Goal: Information Seeking & Learning: Find specific fact

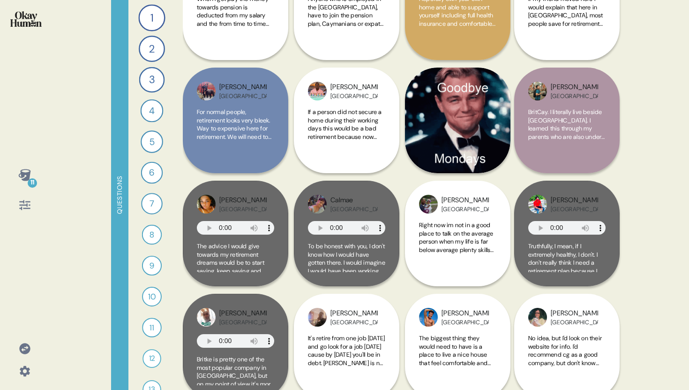
scroll to position [3296, 0]
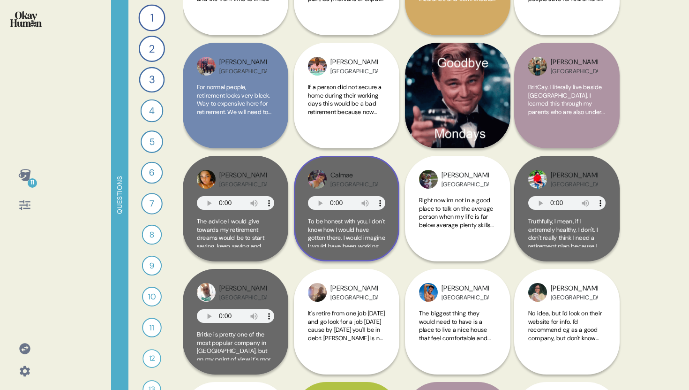
click at [367, 186] on div "Calmae Bermuda" at bounding box center [353, 179] width 47 height 18
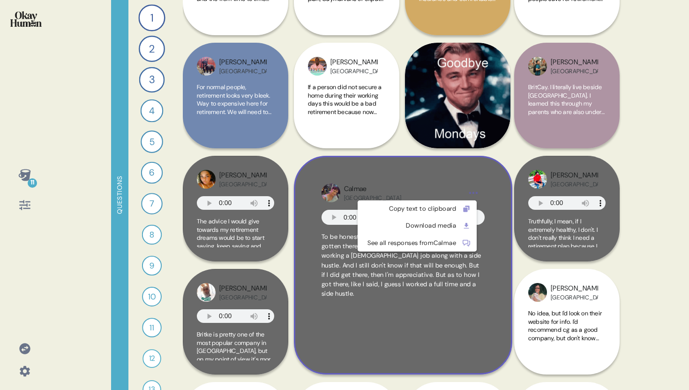
click at [472, 192] on html "11 Questions 1 What does a *good* retirement look like in your country for regu…" at bounding box center [344, 195] width 689 height 390
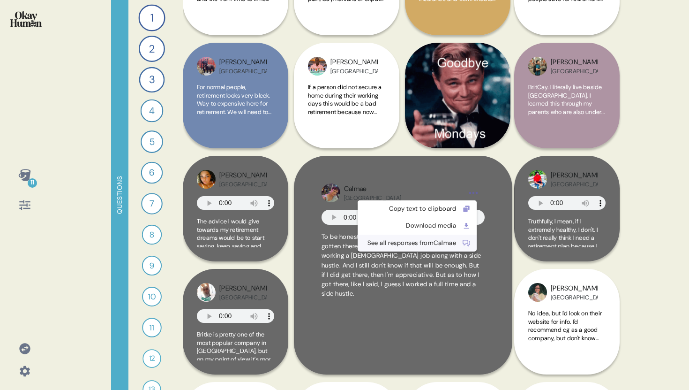
click at [453, 244] on div "See all responses from Calmae" at bounding box center [409, 242] width 93 height 9
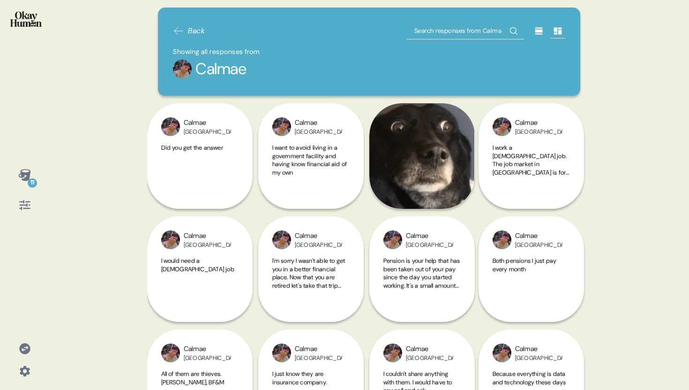
click at [22, 212] on div at bounding box center [25, 205] width 23 height 23
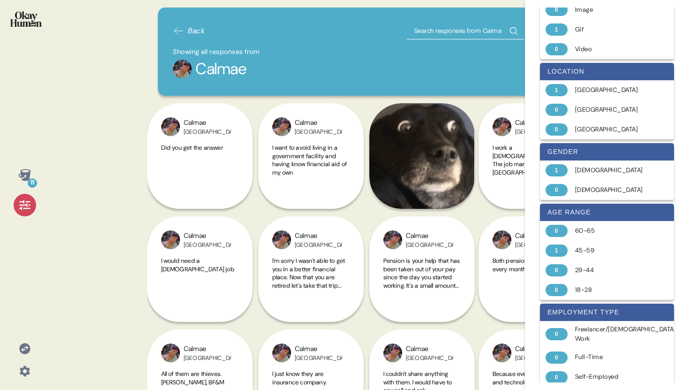
scroll to position [187, 0]
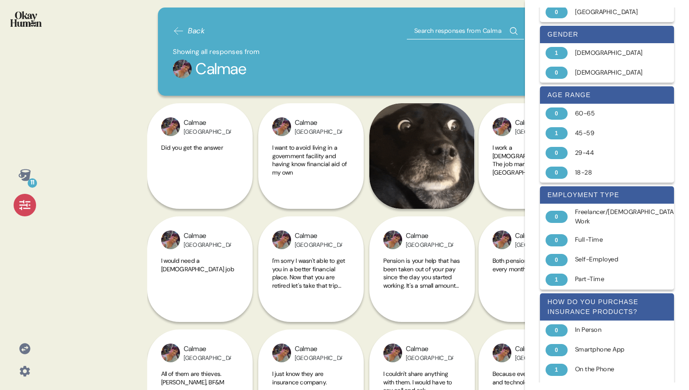
click at [23, 209] on icon at bounding box center [24, 204] width 13 height 13
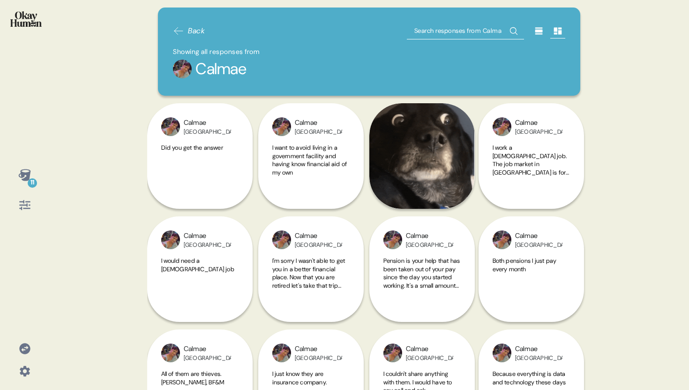
click at [534, 27] on icon at bounding box center [538, 30] width 9 height 9
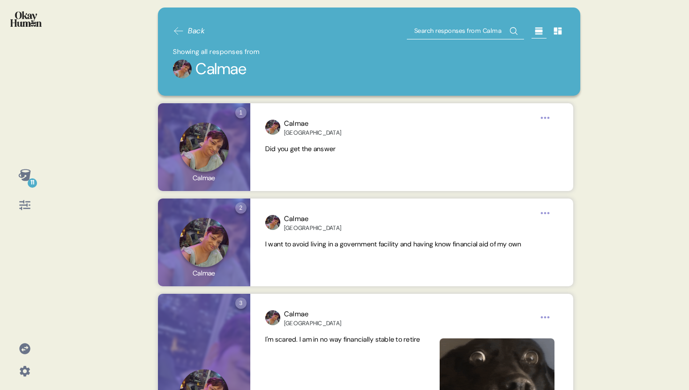
click at [27, 201] on icon at bounding box center [24, 204] width 13 height 13
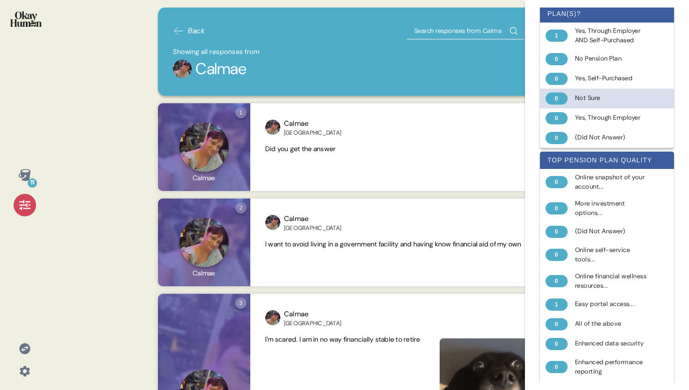
scroll to position [653, 0]
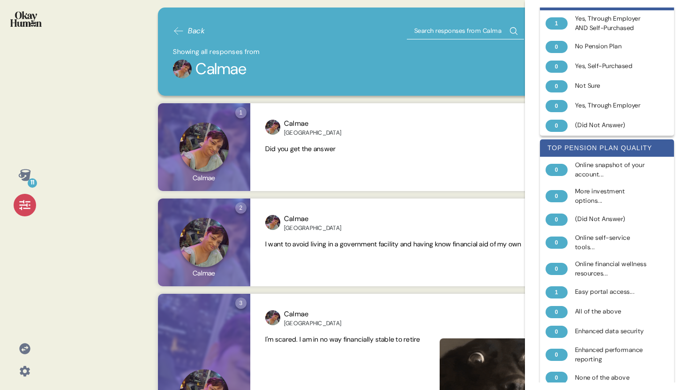
click at [33, 18] on img at bounding box center [25, 18] width 31 height 15
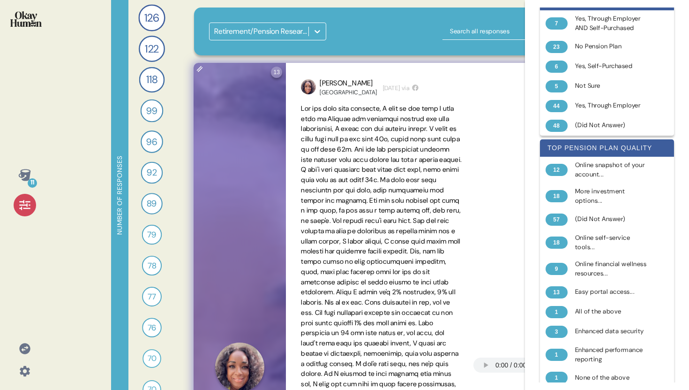
click at [426, 91] on div "[PERSON_NAME] [GEOGRAPHIC_DATA] [DATE] via" at bounding box center [447, 87] width 293 height 18
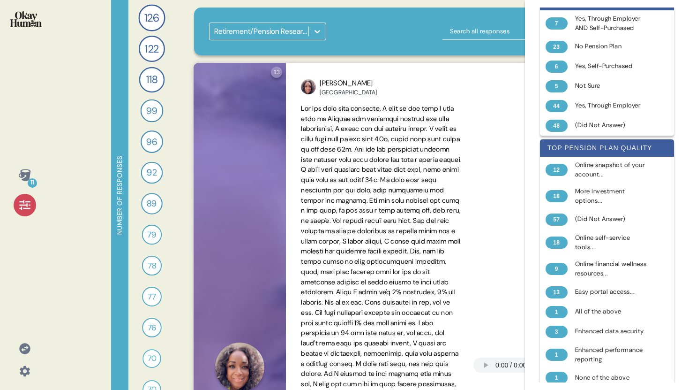
click at [471, 39] on input "text" at bounding box center [501, 31] width 117 height 17
type input "[PERSON_NAME]"
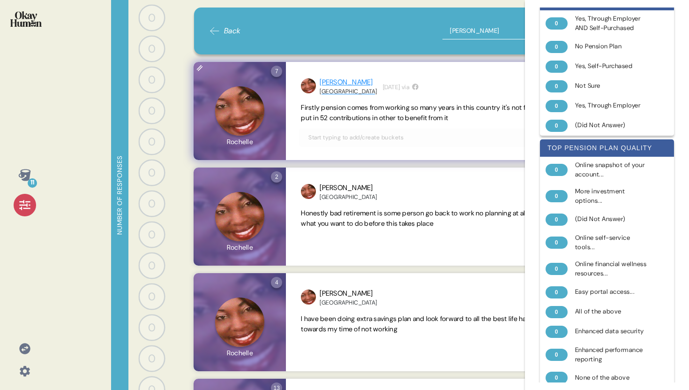
click at [336, 90] on div "[GEOGRAPHIC_DATA]" at bounding box center [348, 92] width 57 height 8
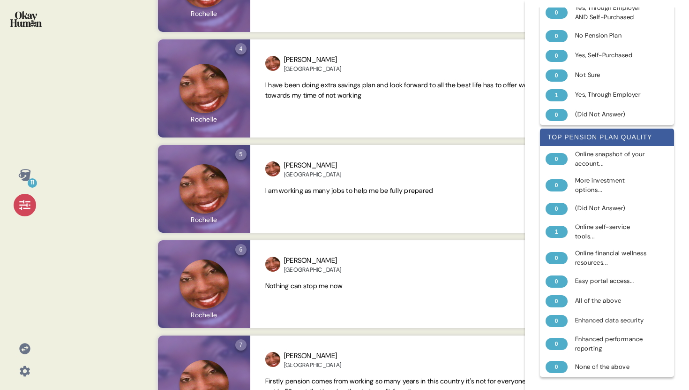
scroll to position [1002, 0]
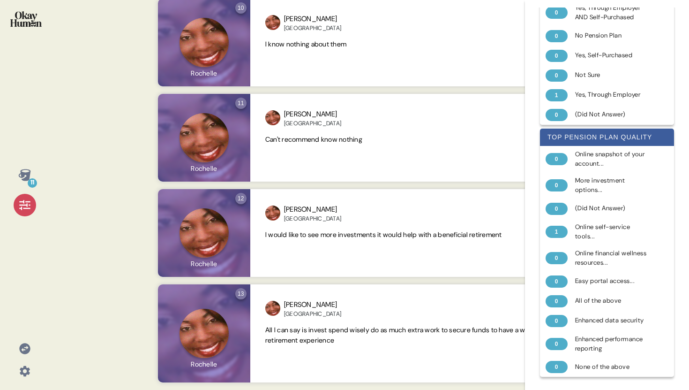
click at [38, 25] on img at bounding box center [25, 18] width 31 height 15
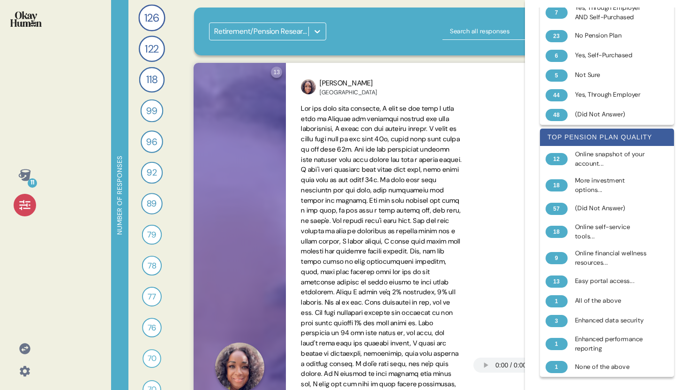
click at [488, 29] on input "text" at bounding box center [501, 31] width 117 height 17
type input "[PERSON_NAME]"
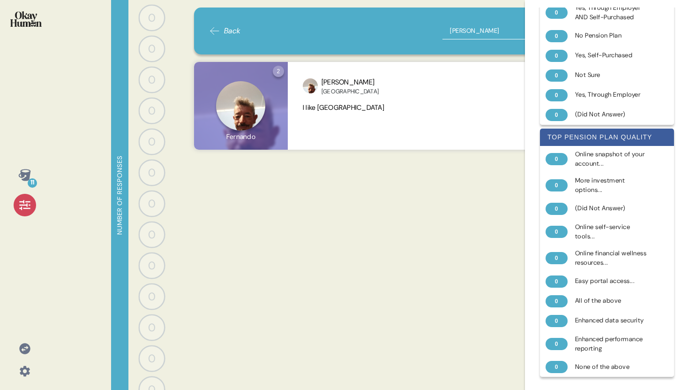
click at [465, 32] on input "[PERSON_NAME]" at bounding box center [501, 31] width 117 height 17
click at [465, 31] on input "[PERSON_NAME]" at bounding box center [501, 31] width 117 height 17
type input "shmegular"
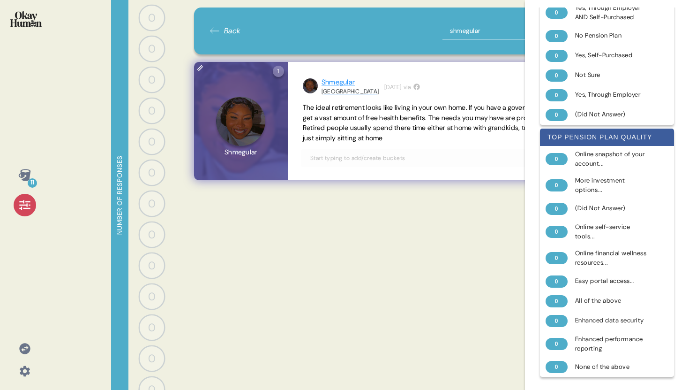
click at [346, 83] on div "Shmegular" at bounding box center [350, 82] width 57 height 11
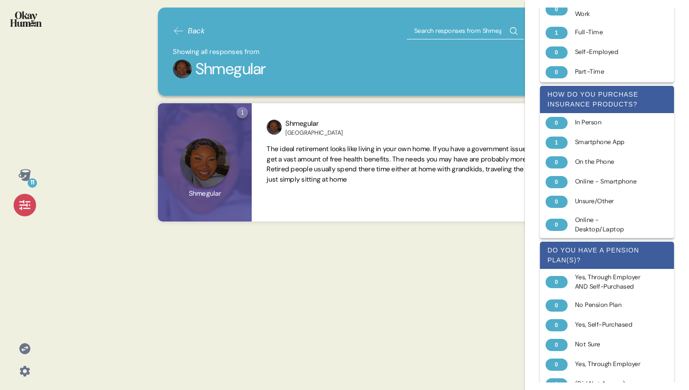
scroll to position [0, 0]
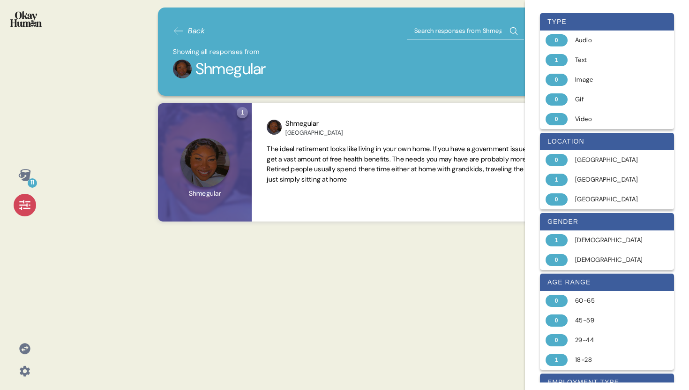
click at [32, 22] on img at bounding box center [25, 18] width 31 height 15
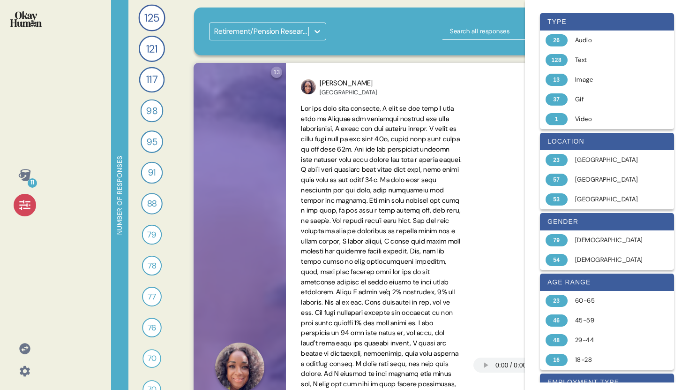
click at [483, 23] on input "text" at bounding box center [501, 31] width 117 height 17
type input "[PERSON_NAME]"
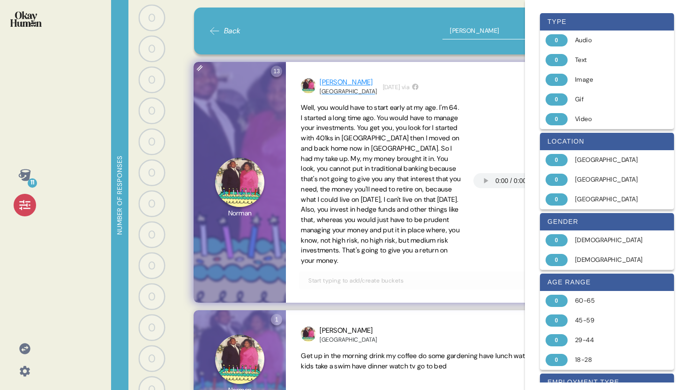
click at [326, 93] on div "[GEOGRAPHIC_DATA]" at bounding box center [348, 92] width 57 height 8
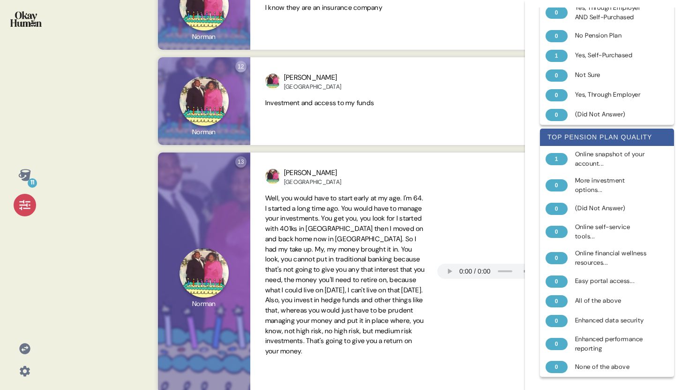
scroll to position [1158, 0]
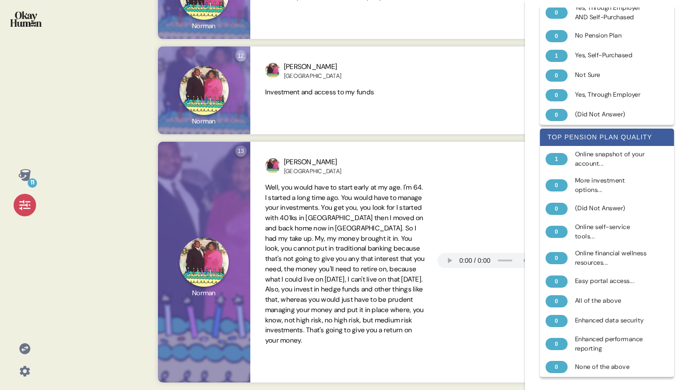
click at [29, 16] on img at bounding box center [25, 18] width 31 height 15
